Goal: Task Accomplishment & Management: Complete application form

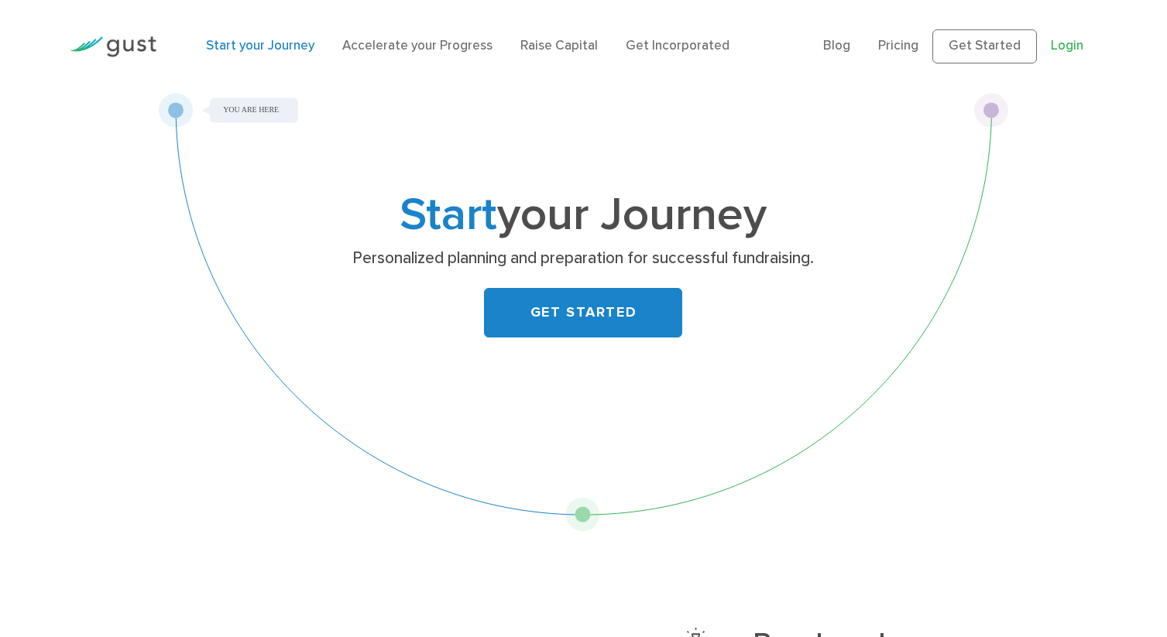
click at [1062, 50] on link "Login" at bounding box center [1067, 45] width 33 height 15
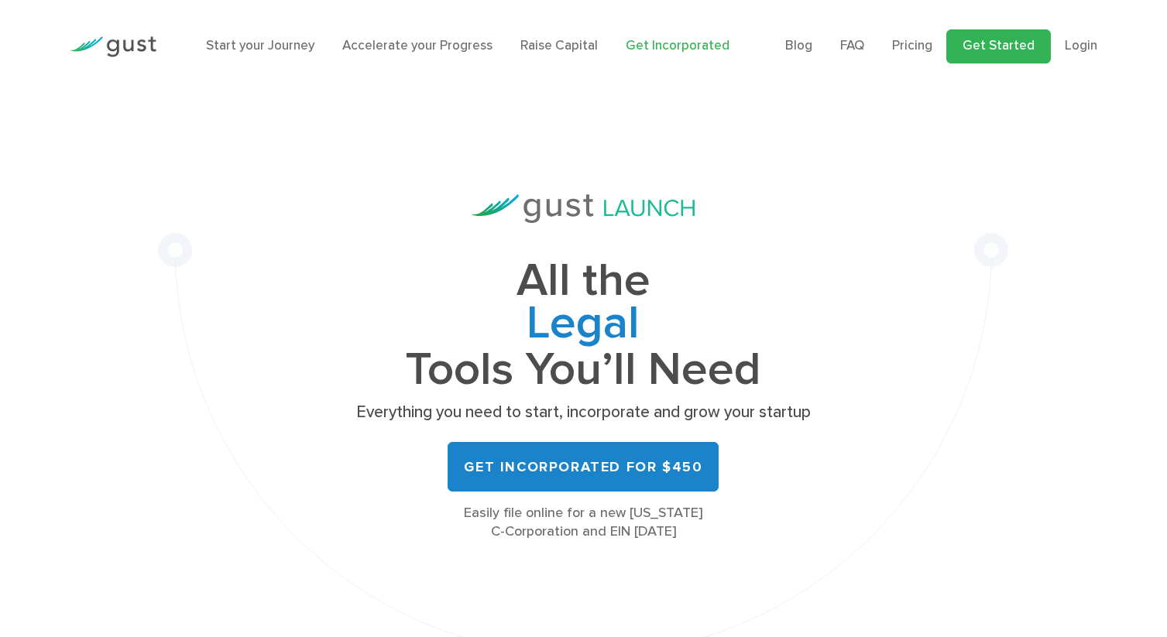
click at [987, 45] on link "Get Started" at bounding box center [998, 46] width 105 height 34
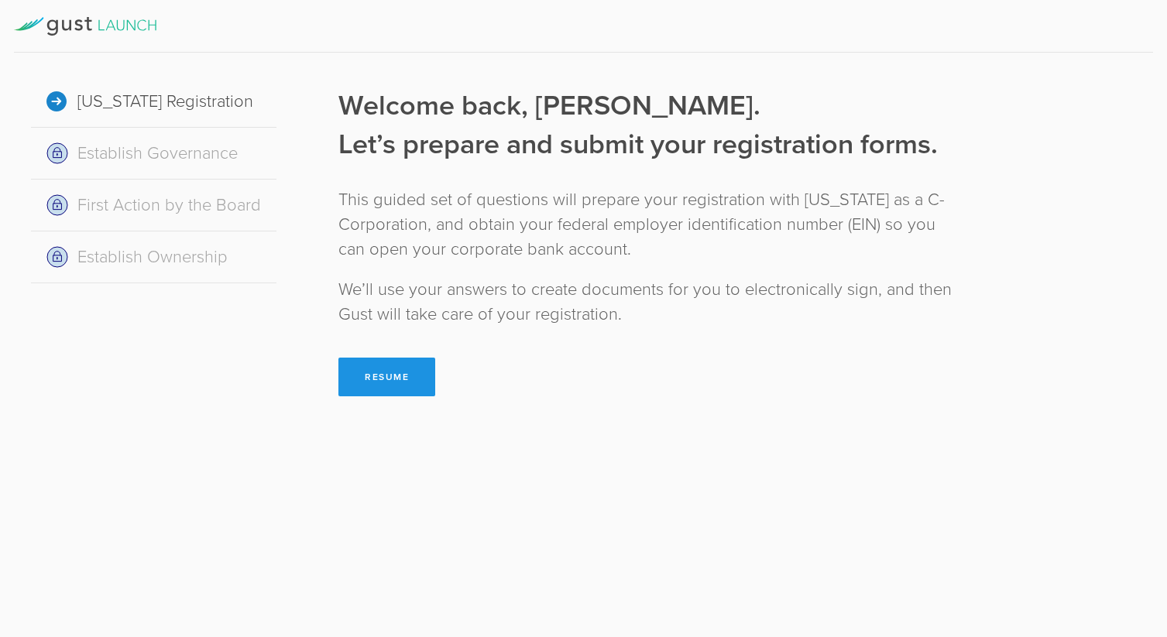
click at [369, 374] on button "Resume" at bounding box center [386, 377] width 97 height 39
select select "inc."
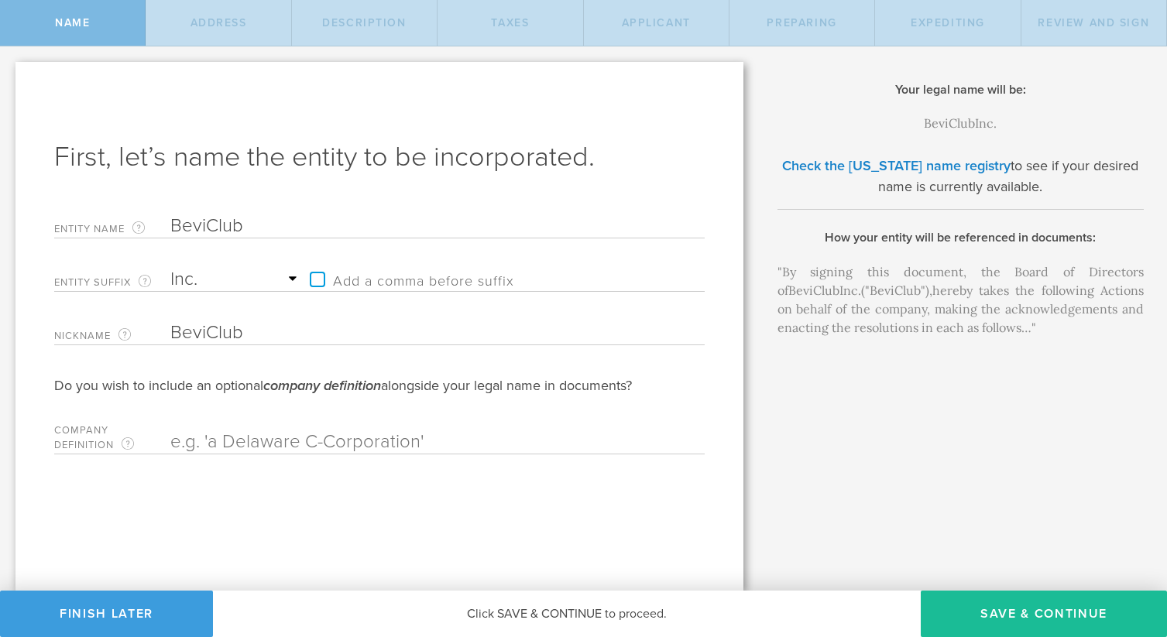
click at [282, 279] on select "Required Association Club Co. Company Corp. Corporation Foundation Fund Inc. In…" at bounding box center [236, 279] width 132 height 23
click at [170, 268] on select "Required Association Club Co. Company Corp. Corporation Foundation Fund Inc. In…" at bounding box center [236, 279] width 132 height 23
drag, startPoint x: 1095, startPoint y: 271, endPoint x: 822, endPoint y: 291, distance: 274.1
click at [807, 288] on div ""By signing this document, the Board of Directors of BeviClub , Inc. [Entity Su…" at bounding box center [960, 300] width 366 height 74
click at [293, 443] on input "text" at bounding box center [410, 442] width 480 height 23
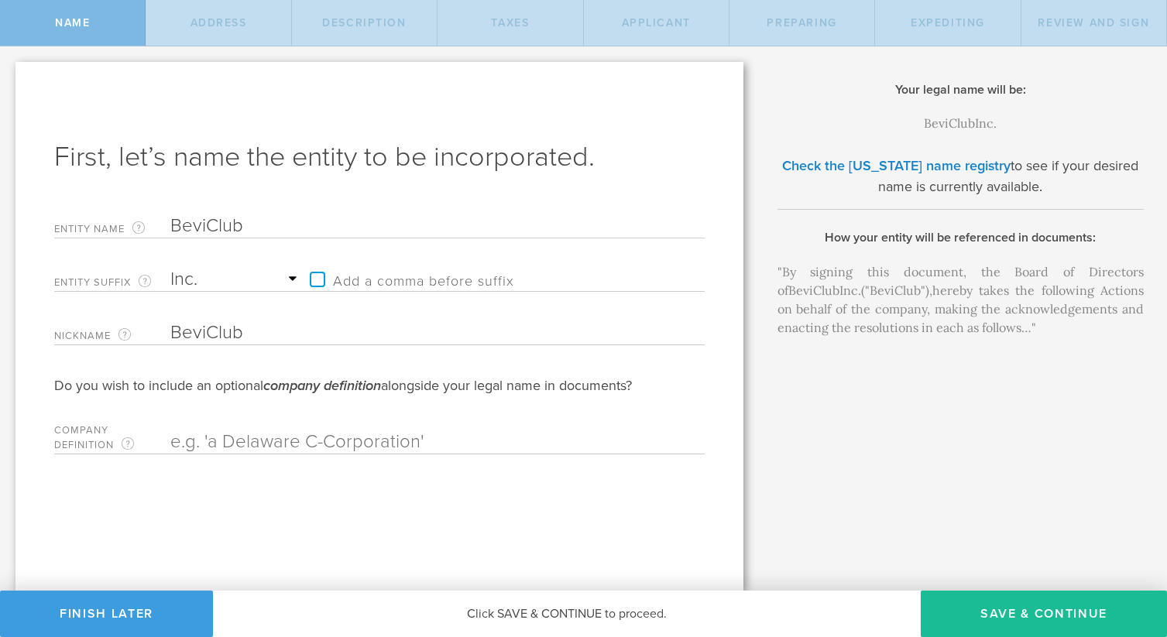
click at [819, 304] on div ""By signing this document, the Board of Directors of BeviClub , Inc. [Entity Su…" at bounding box center [960, 300] width 366 height 74
click at [293, 273] on select "Required Association Club Co. Company Corp. Corporation Foundation Fund Inc. In…" at bounding box center [236, 279] width 132 height 23
click at [170, 268] on select "Required Association Club Co. Company Corp. Corporation Foundation Fund Inc. In…" at bounding box center [236, 279] width 132 height 23
drag, startPoint x: 485, startPoint y: 517, endPoint x: 473, endPoint y: 510, distance: 13.2
click at [484, 517] on div "First, let’s name the entity to be incorporated. Entity Name The name of your D…" at bounding box center [379, 326] width 728 height 529
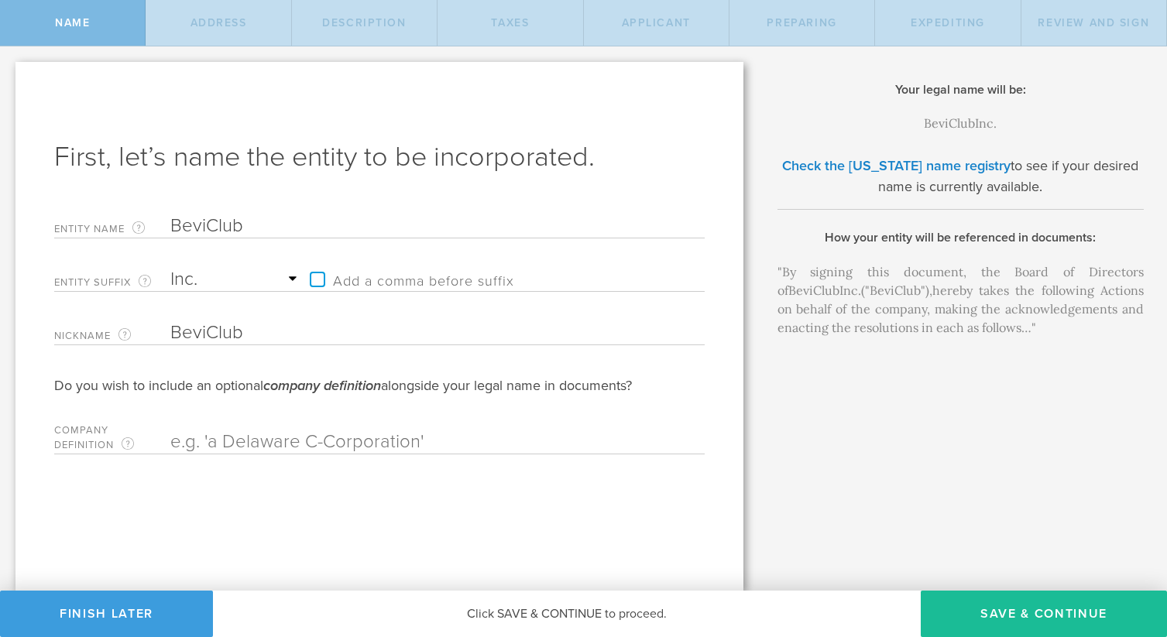
click at [1017, 617] on button "Save & Continue" at bounding box center [1044, 614] width 246 height 46
type input "206 Rickey Road"
type input "Stone Ridge"
select select "NY"
type input "12484"
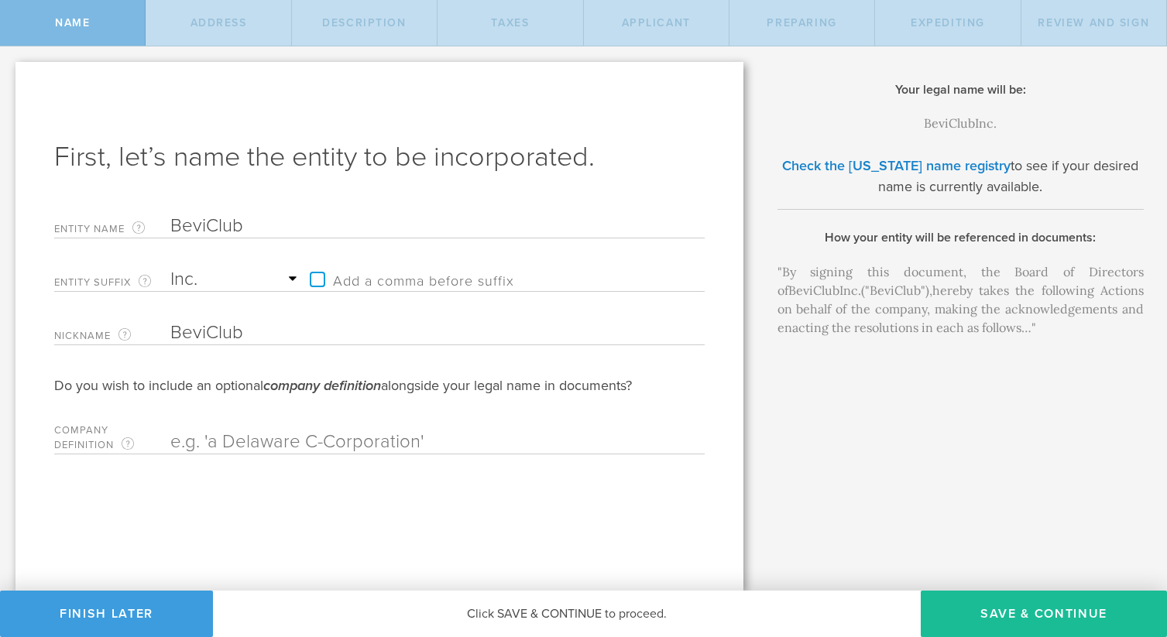
checkbox input "true"
type input "United States"
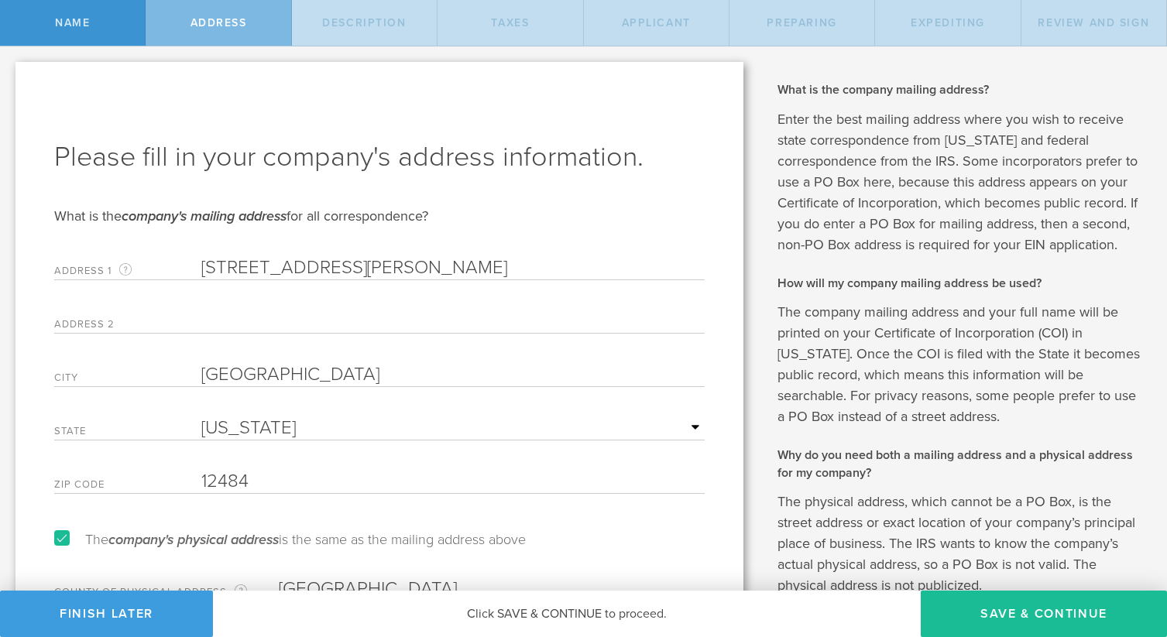
scroll to position [97, 0]
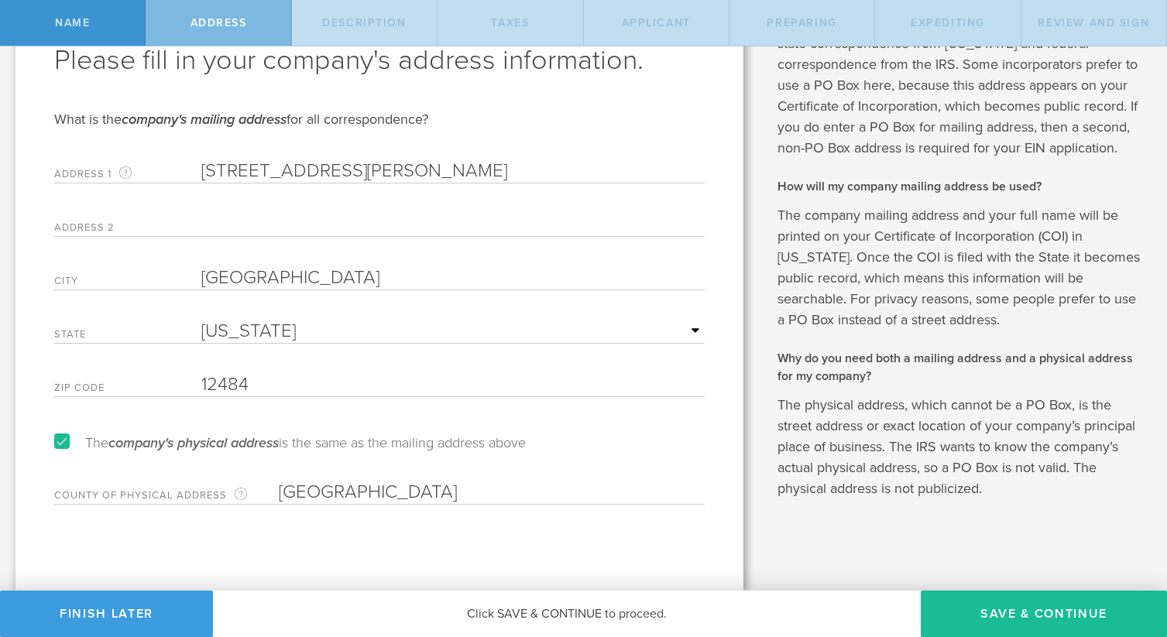
drag, startPoint x: 970, startPoint y: 611, endPoint x: 959, endPoint y: 590, distance: 23.2
click at [970, 611] on button "Save & Continue" at bounding box center [1044, 614] width 246 height 46
select select "other"
type input "Software products for SaaS and consumer markets"
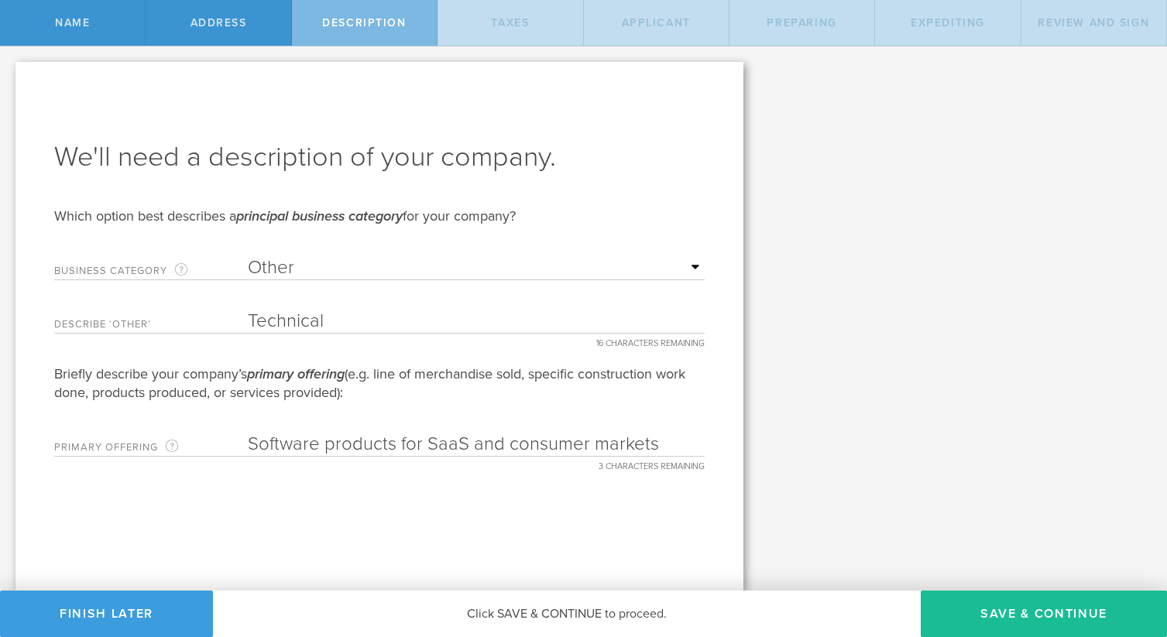
click at [692, 268] on select "Required Accommodation & food service Construction Finance & insurance Health c…" at bounding box center [476, 267] width 457 height 23
click at [1052, 602] on button "Save & Continue" at bounding box center [1044, 614] width 246 height 46
type input "0"
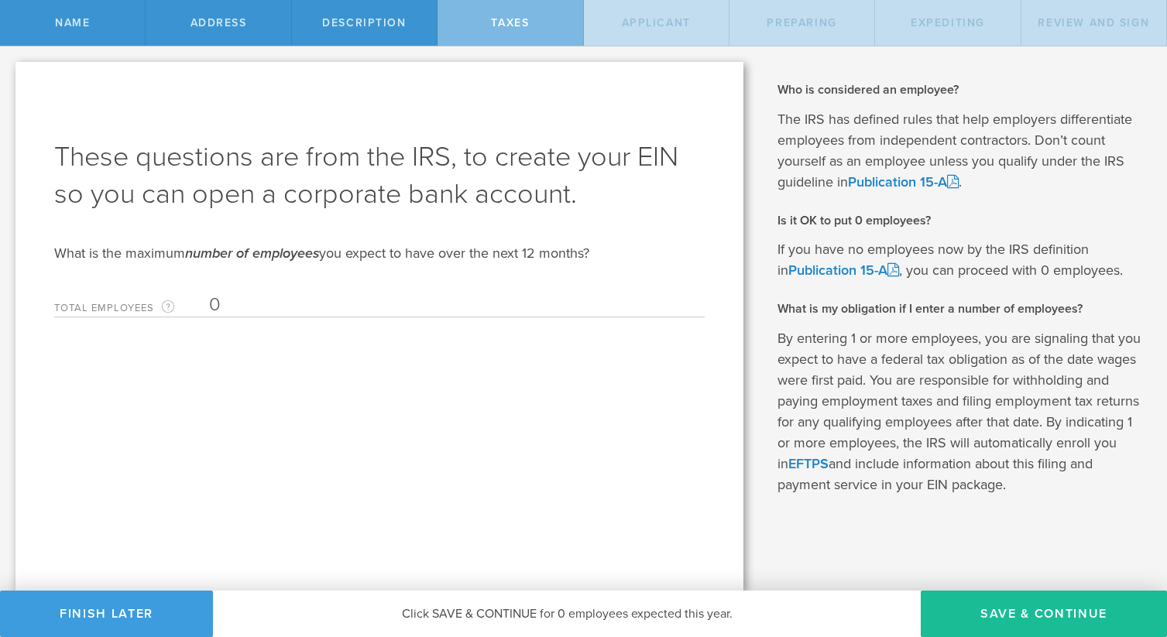
click at [1029, 608] on button "Save & Continue" at bounding box center [1044, 614] width 246 height 46
type input "Katherine Peterson"
type input "CEO"
type input "(907) 602-7323"
radio input "true"
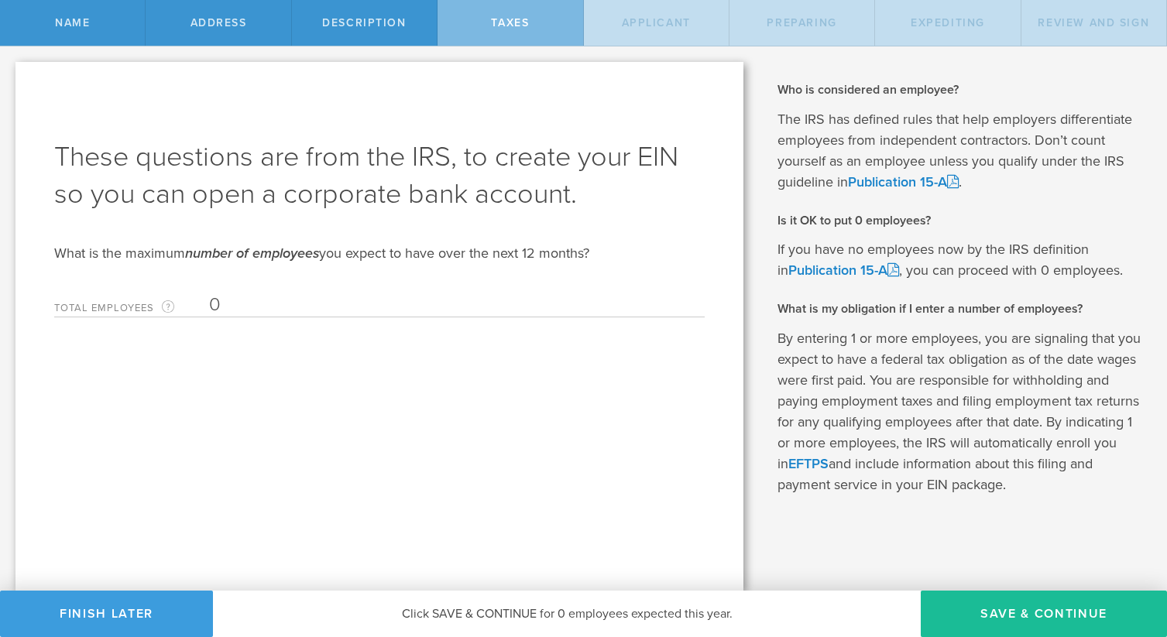
select select "US"
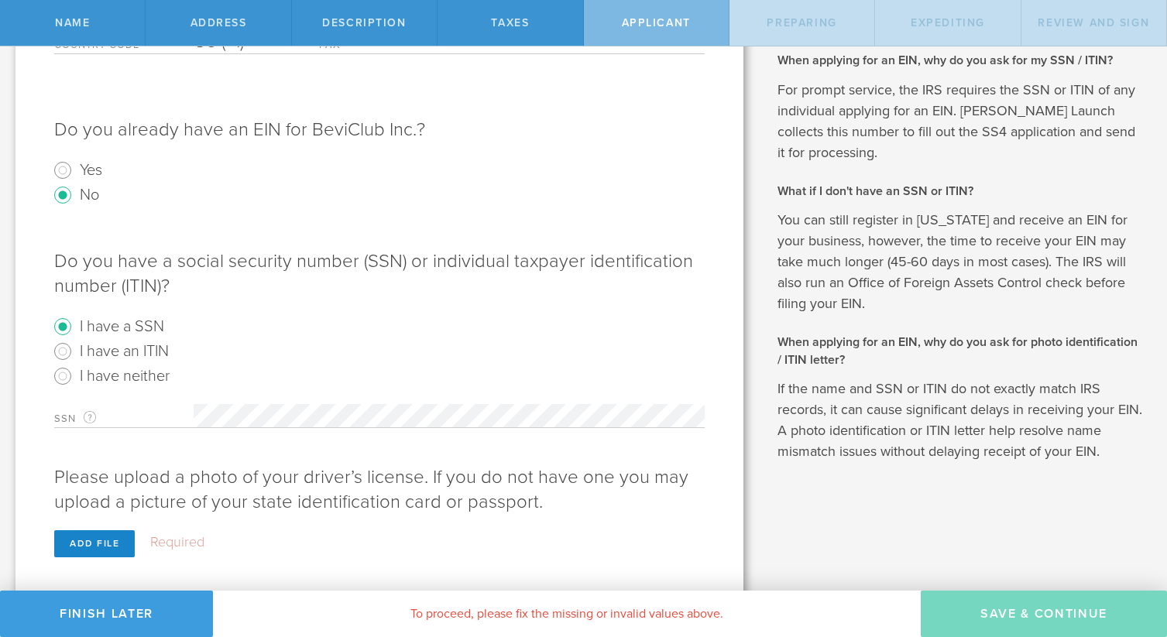
scroll to position [460, 0]
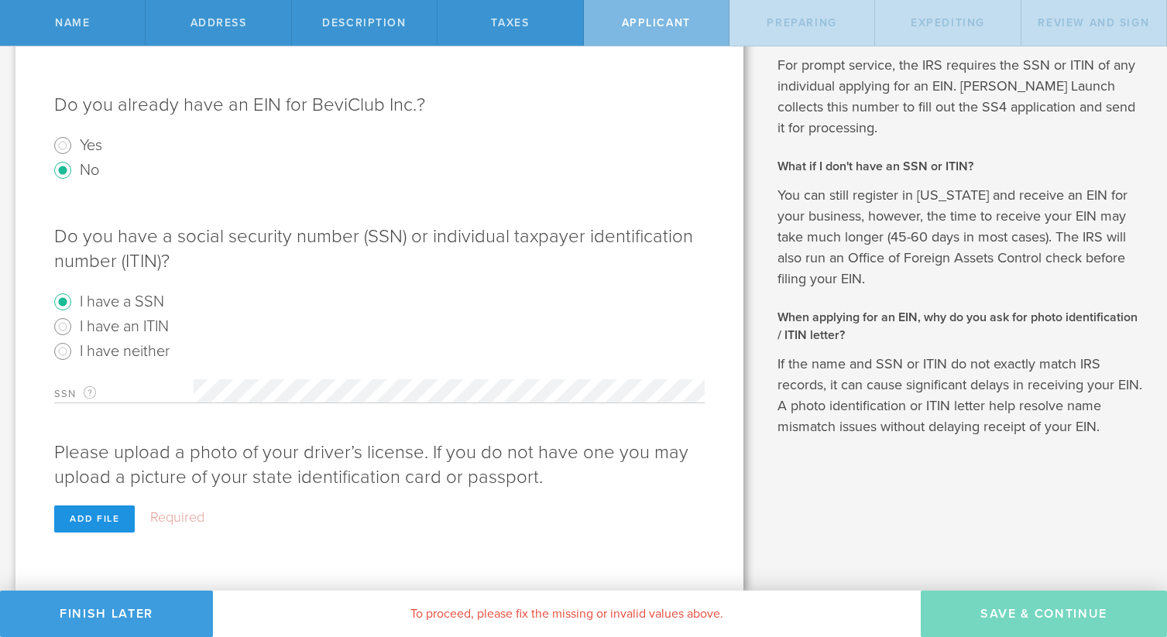
click at [98, 506] on div "Add file" at bounding box center [94, 519] width 81 height 27
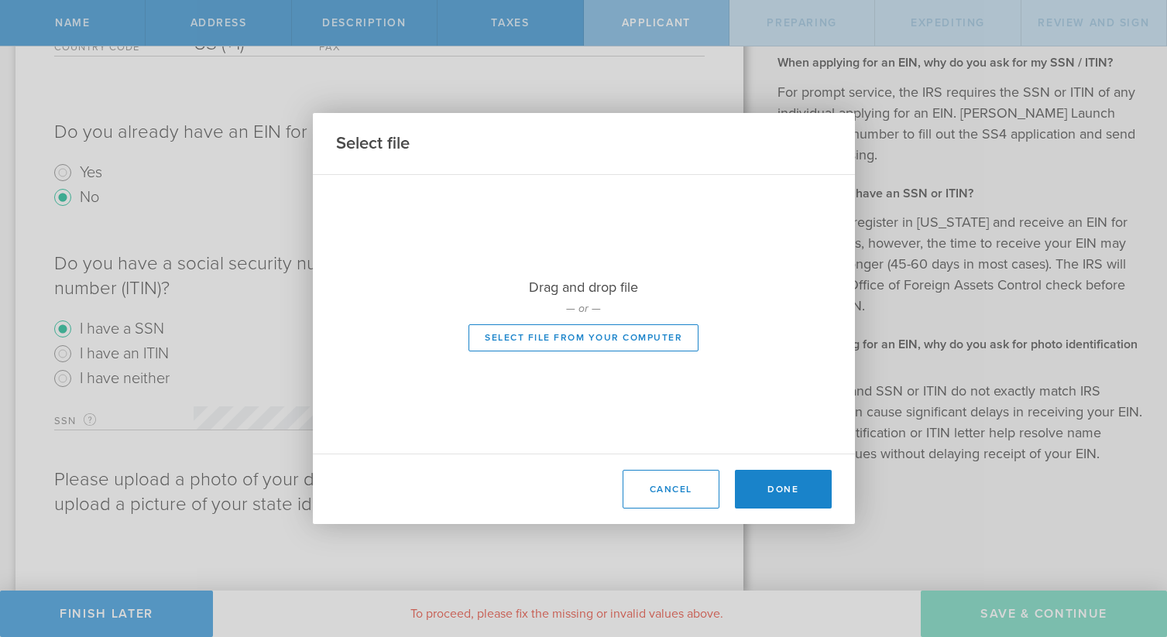
scroll to position [433, 0]
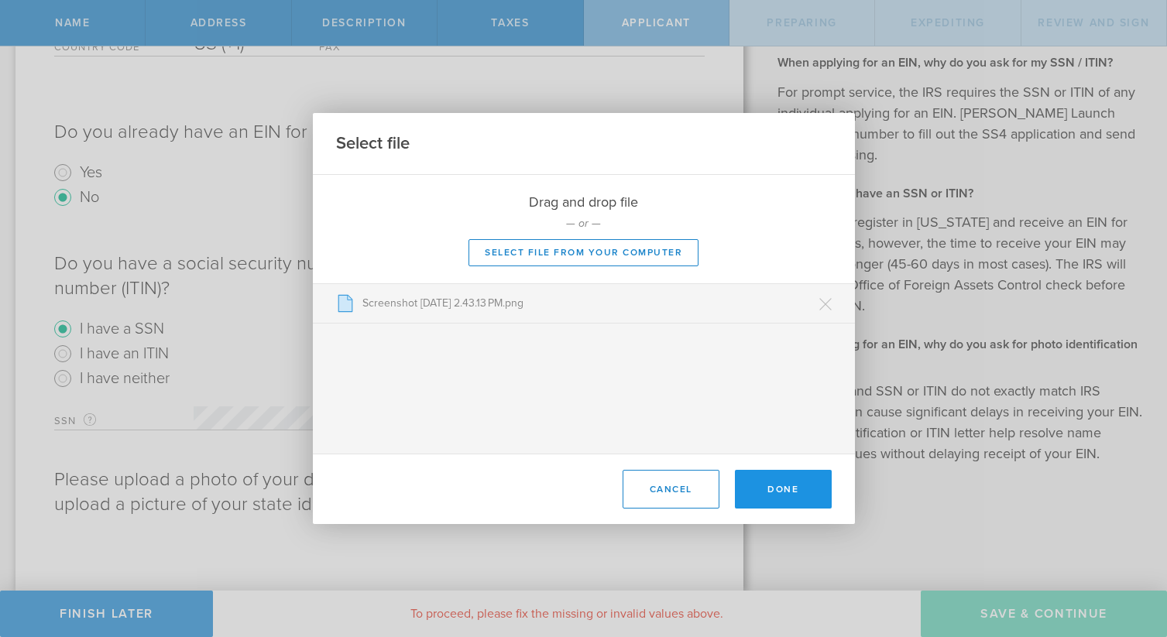
click at [797, 493] on button "Done" at bounding box center [783, 489] width 97 height 39
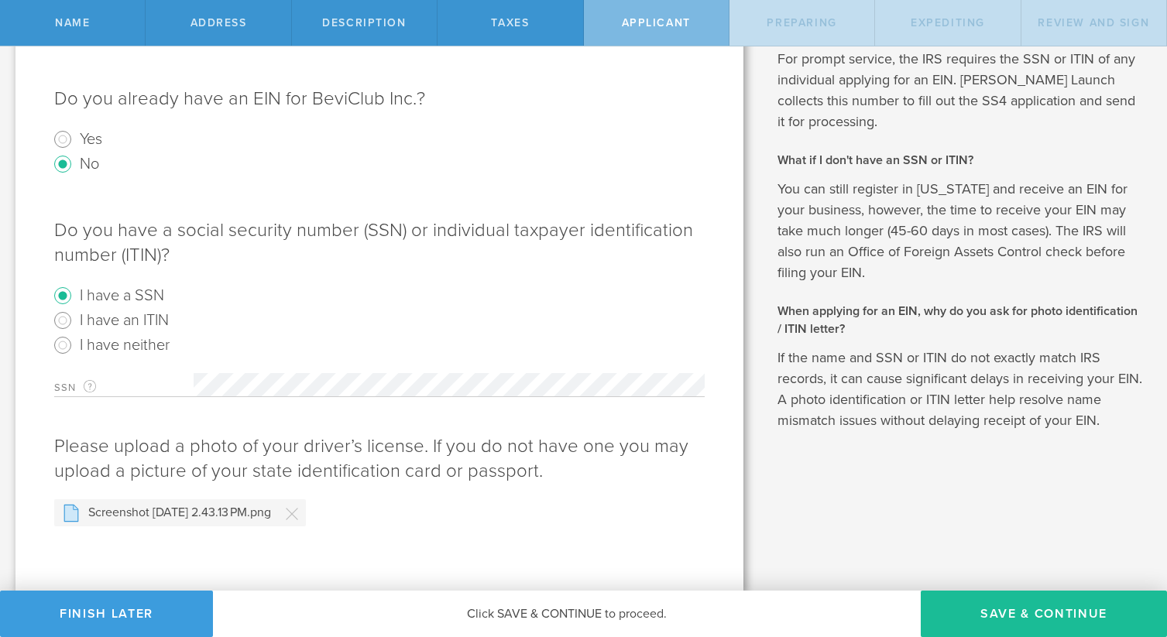
scroll to position [468, 0]
drag, startPoint x: 1079, startPoint y: 611, endPoint x: 1070, endPoint y: 611, distance: 8.5
click at [1073, 611] on button "Save & Continue" at bounding box center [1044, 614] width 246 height 46
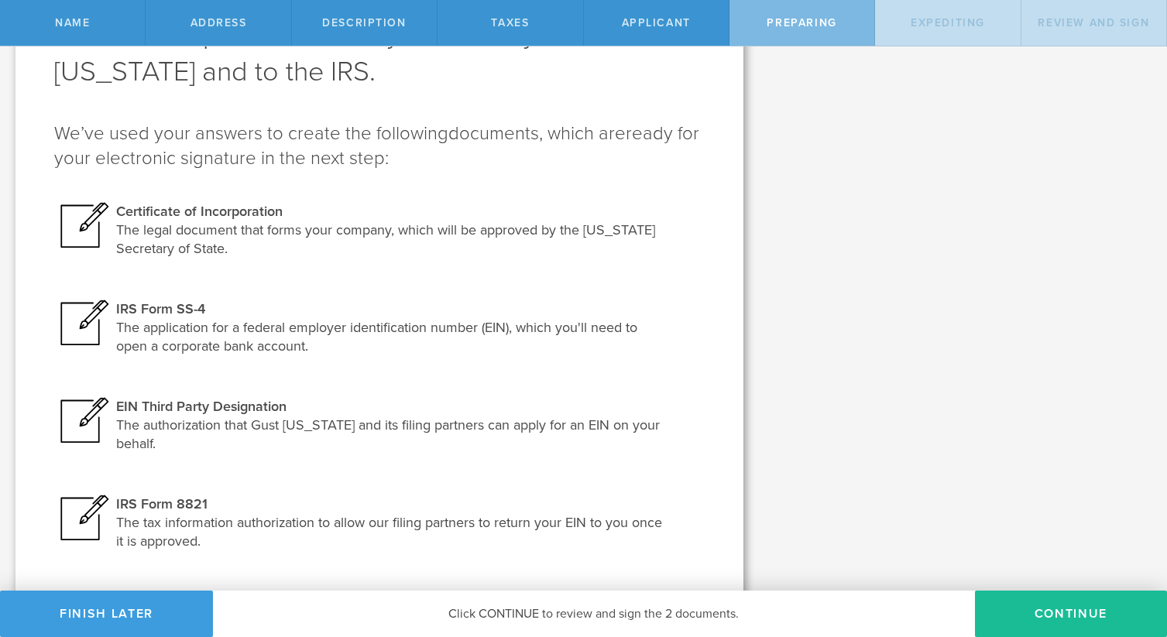
scroll to position [163, 0]
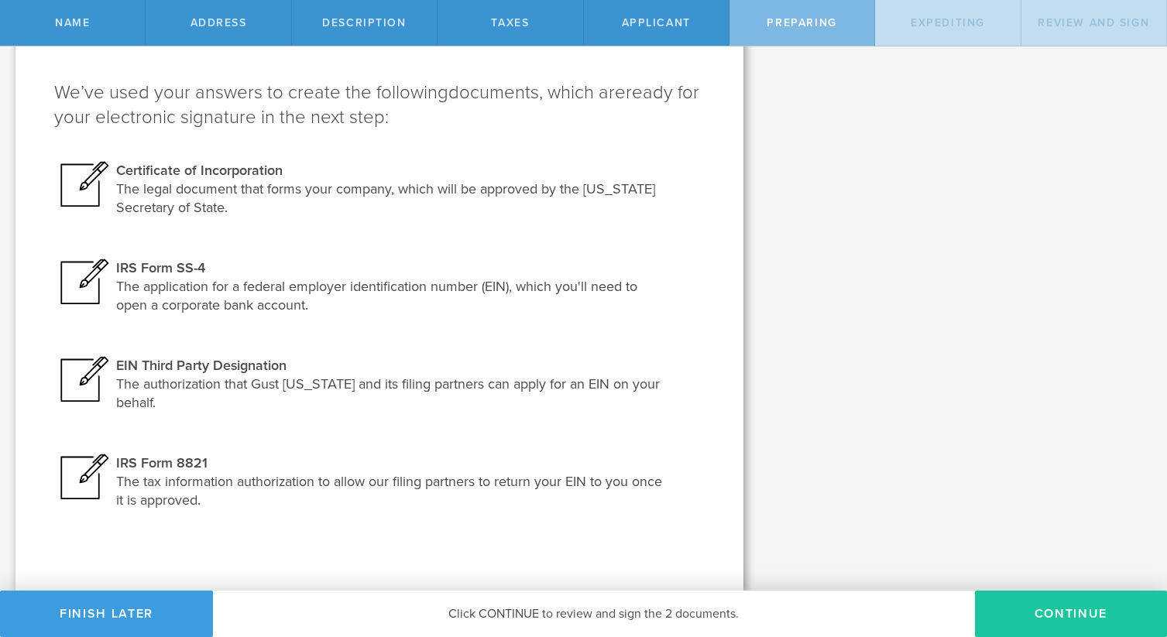
drag, startPoint x: 1076, startPoint y: 624, endPoint x: 1067, endPoint y: 618, distance: 10.5
click at [1073, 621] on button "Continue" at bounding box center [1071, 614] width 192 height 46
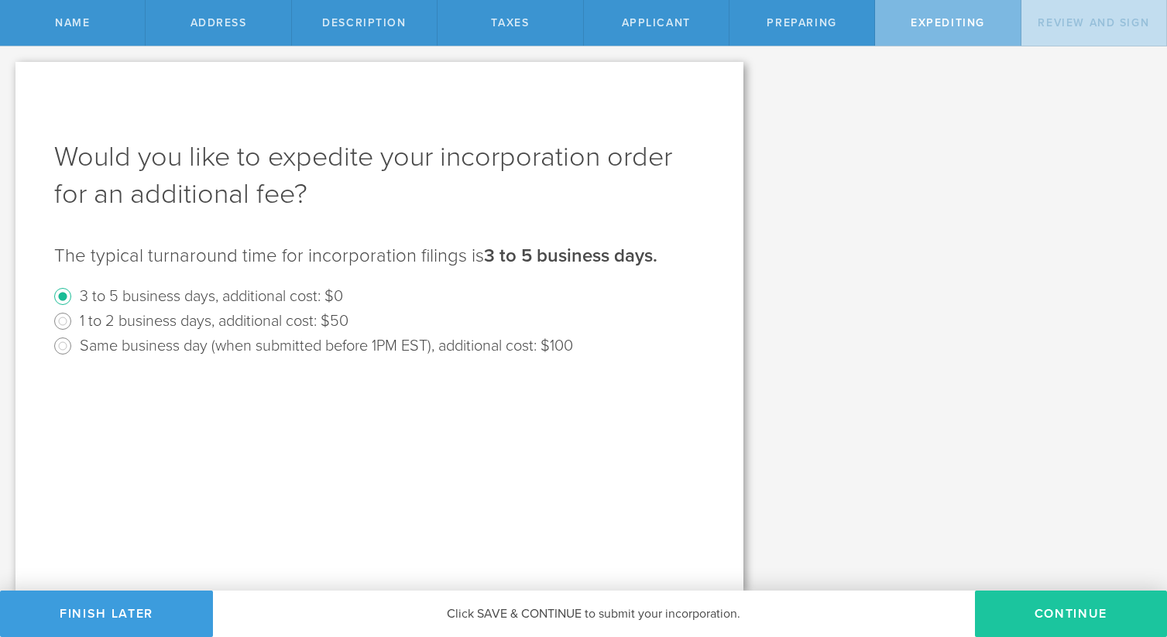
click at [1037, 616] on button "Continue" at bounding box center [1071, 614] width 192 height 46
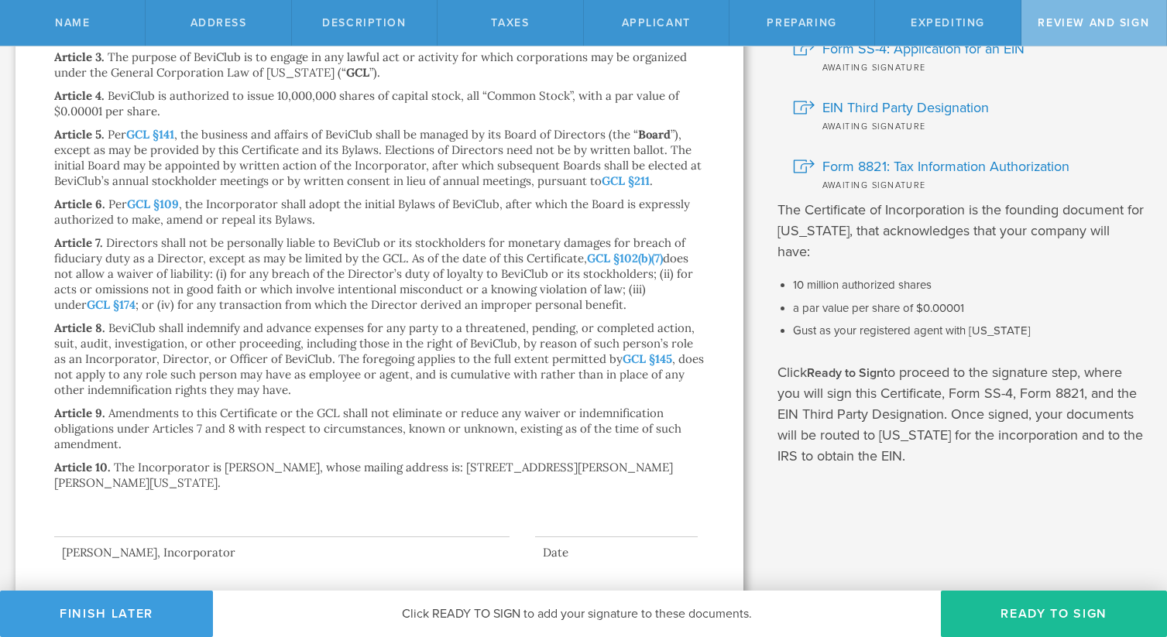
scroll to position [214, 0]
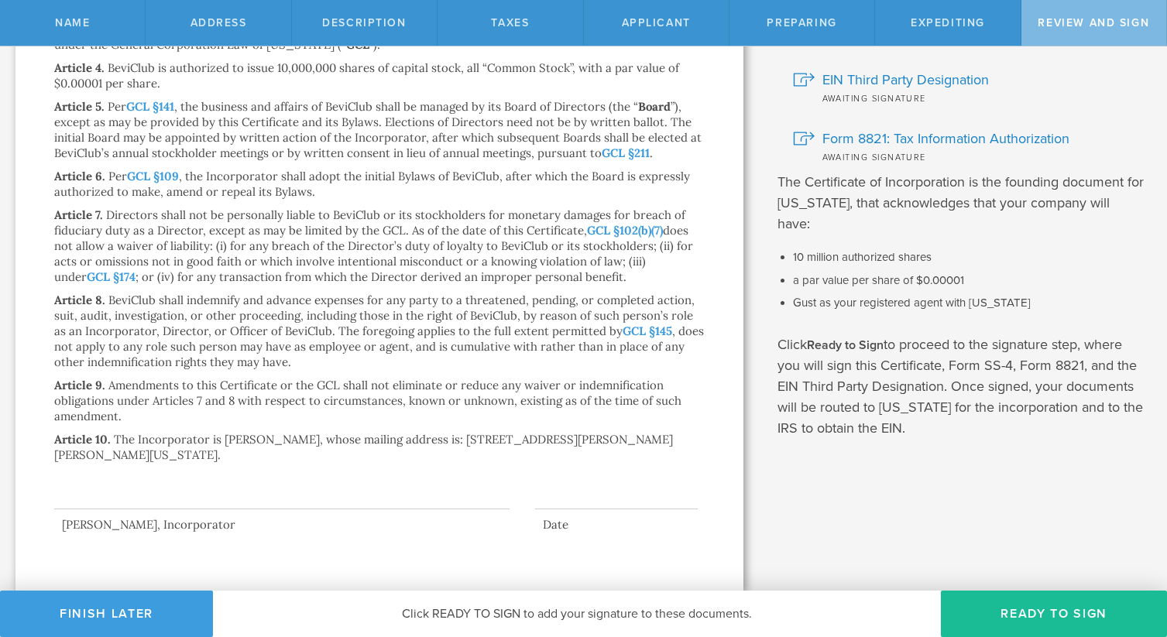
click at [312, 296] on p "BeviClub shall indemnify and advance expenses for any party to a threatened, pe…" at bounding box center [379, 331] width 650 height 77
click at [1049, 612] on button "Ready to Sign" at bounding box center [1054, 614] width 226 height 46
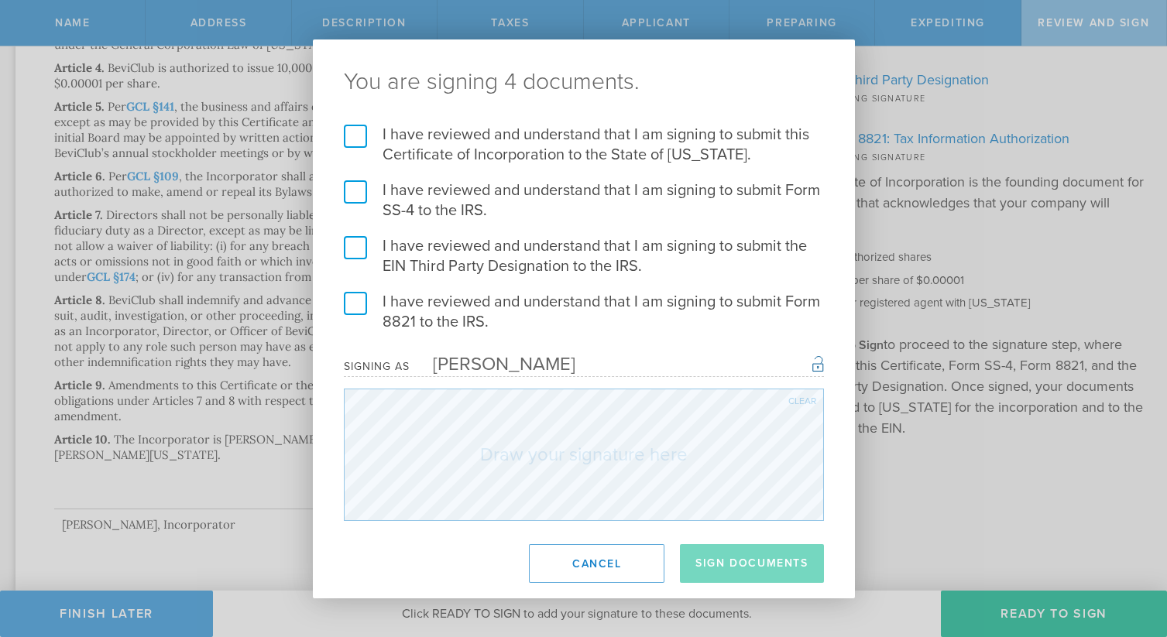
click at [359, 141] on label "I have reviewed and understand that I am signing to submit this Certificate of …" at bounding box center [584, 145] width 480 height 40
click at [0, 0] on input "I have reviewed and understand that I am signing to submit this Certificate of …" at bounding box center [0, 0] width 0 height 0
click at [348, 194] on label "I have reviewed and understand that I am signing to submit Form SS-4 to the IRS." at bounding box center [584, 200] width 480 height 40
click at [0, 0] on input "I have reviewed and understand that I am signing to submit Form SS-4 to the IRS." at bounding box center [0, 0] width 0 height 0
click at [354, 242] on label "I have reviewed and understand that I am signing to submit the EIN Third Party …" at bounding box center [584, 256] width 480 height 40
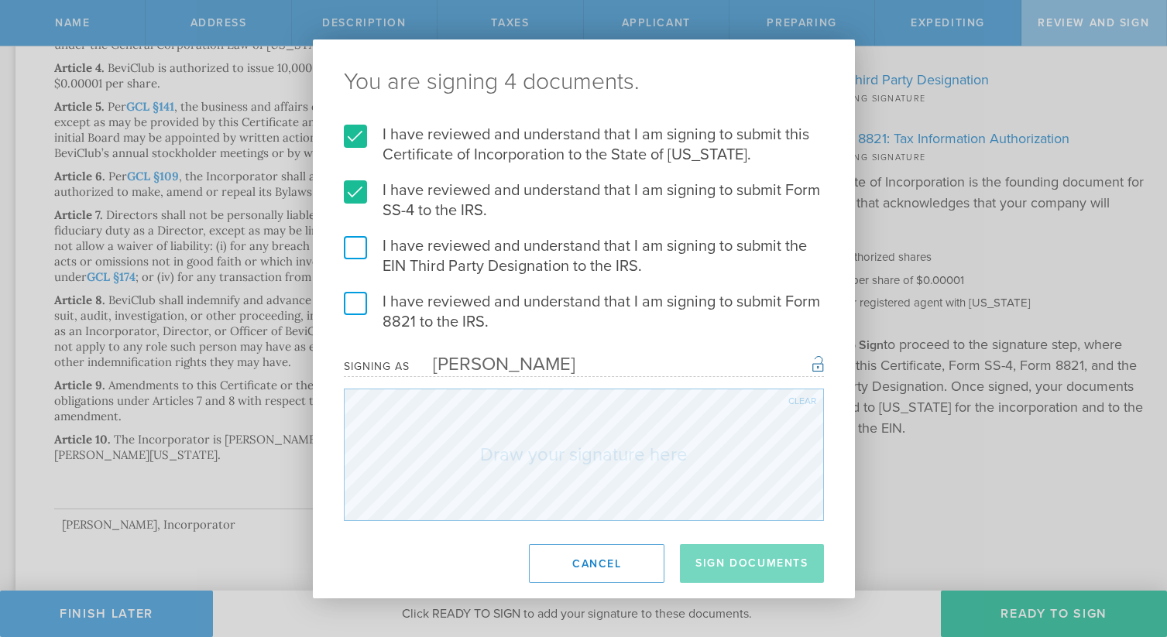
click at [0, 0] on input "I have reviewed and understand that I am signing to submit the EIN Third Party …" at bounding box center [0, 0] width 0 height 0
click at [355, 308] on label "I have reviewed and understand that I am signing to submit Form 8821 to the IRS." at bounding box center [584, 312] width 480 height 40
click at [0, 0] on input "I have reviewed and understand that I am signing to submit Form 8821 to the IRS." at bounding box center [0, 0] width 0 height 0
drag, startPoint x: 721, startPoint y: 568, endPoint x: 712, endPoint y: 566, distance: 8.8
click at [718, 568] on button "Sign Documents" at bounding box center [751, 563] width 143 height 39
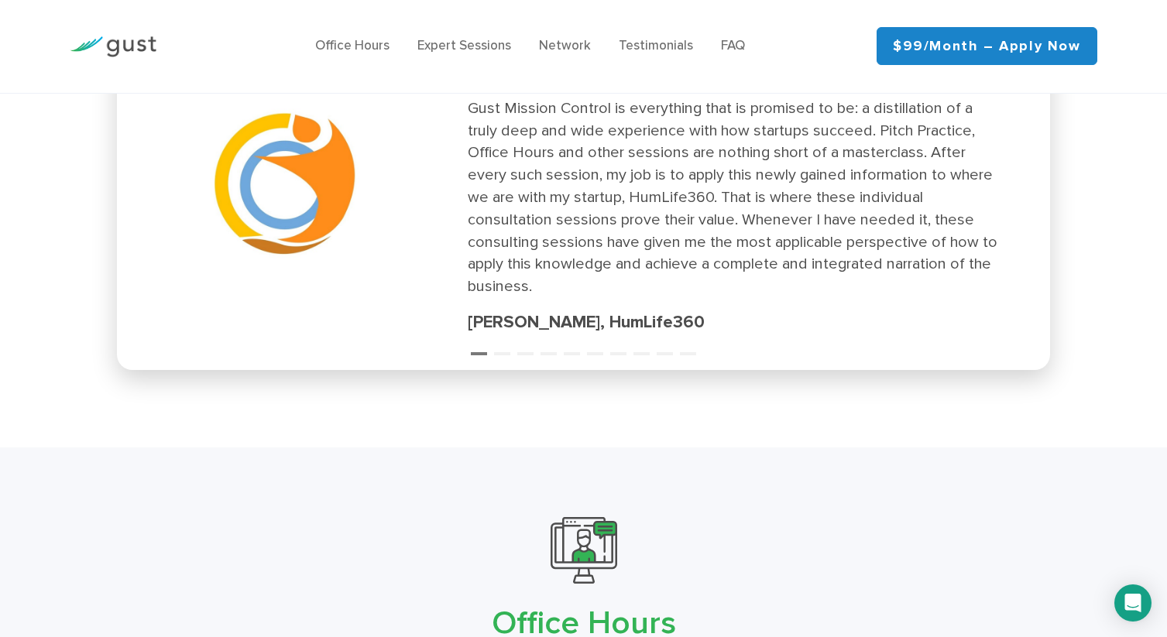
scroll to position [2360, 0]
